Goal: Information Seeking & Learning: Learn about a topic

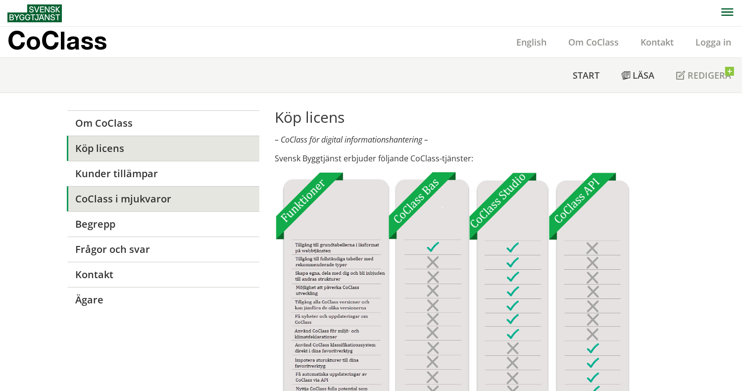
click at [139, 200] on link "CoClass i mjukvaror" at bounding box center [163, 198] width 193 height 25
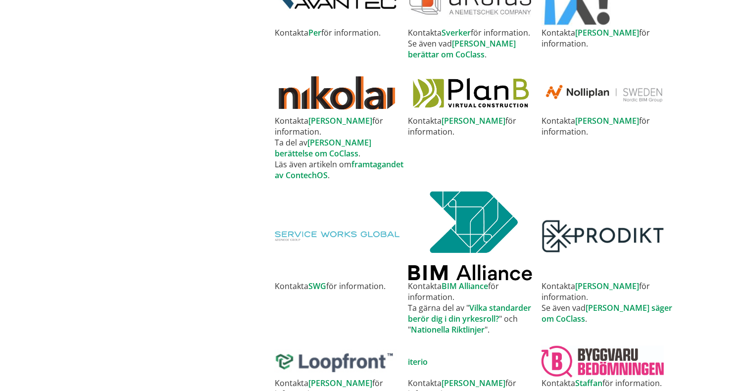
scroll to position [922, 0]
